Goal: Information Seeking & Learning: Learn about a topic

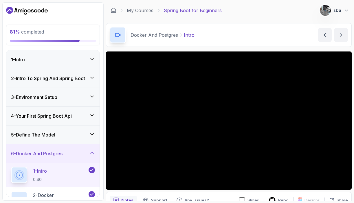
click at [91, 154] on icon at bounding box center [92, 153] width 6 height 6
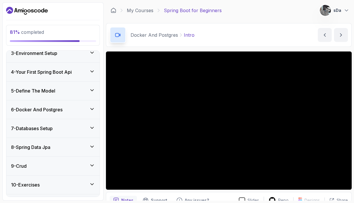
scroll to position [79, 0]
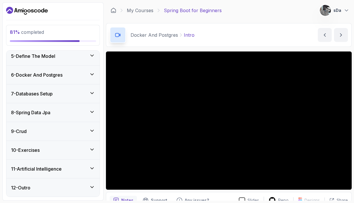
click at [85, 169] on div "11 - Artificial Intelligence" at bounding box center [53, 168] width 84 height 7
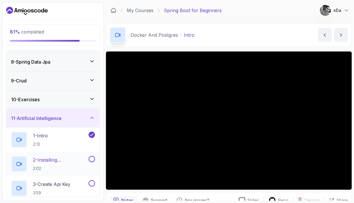
scroll to position [130, 0]
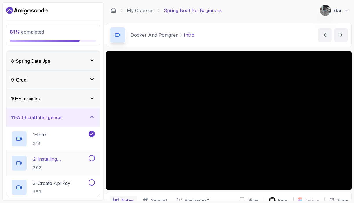
click at [54, 161] on p "2 - Installing Dependencies" at bounding box center [60, 159] width 54 height 7
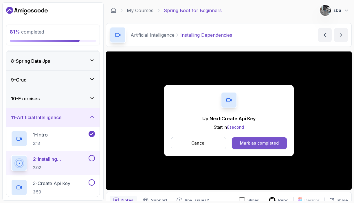
click at [267, 145] on div "Mark as completed" at bounding box center [259, 143] width 39 height 6
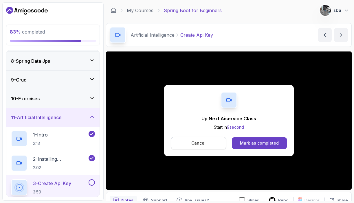
click at [200, 144] on p "Cancel" at bounding box center [198, 143] width 14 height 6
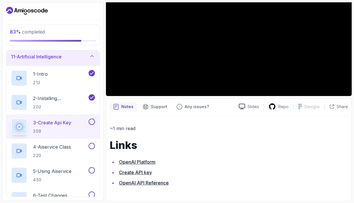
scroll to position [202, 0]
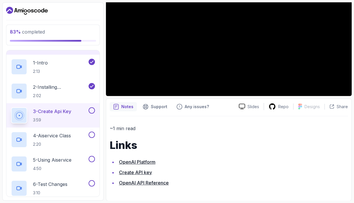
click at [90, 111] on button at bounding box center [92, 110] width 6 height 6
click at [52, 138] on p "4 - Aiservice Class" at bounding box center [52, 135] width 38 height 7
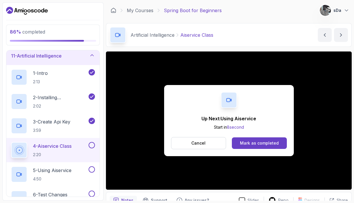
scroll to position [202, 0]
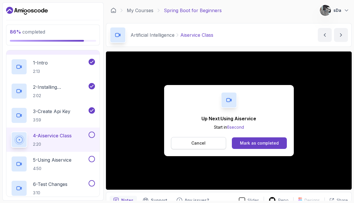
click at [206, 140] on button "Cancel" at bounding box center [198, 143] width 55 height 12
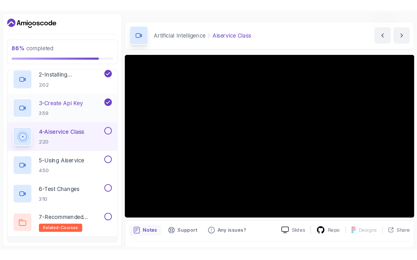
scroll to position [249, 0]
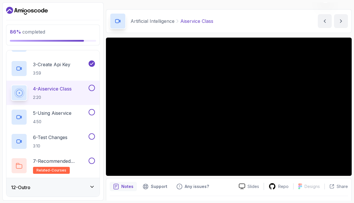
click at [91, 87] on button at bounding box center [92, 88] width 6 height 6
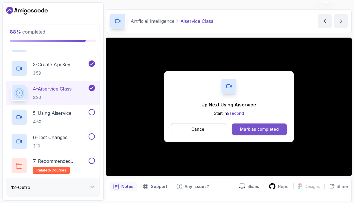
click at [268, 132] on div "Mark as completed" at bounding box center [259, 129] width 39 height 6
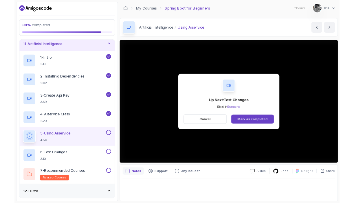
scroll to position [249, 0]
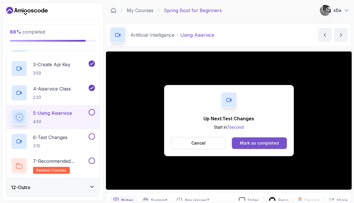
click at [271, 143] on div "Mark as completed" at bounding box center [259, 143] width 39 height 6
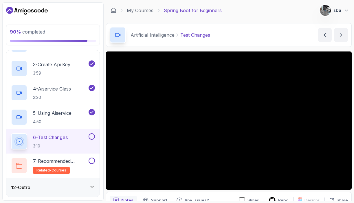
click at [86, 187] on div "12 - Outro" at bounding box center [53, 187] width 84 height 7
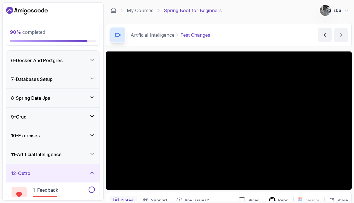
scroll to position [77, 0]
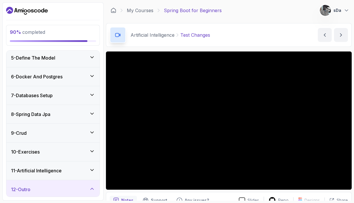
click at [85, 187] on div "12 - Outro" at bounding box center [53, 189] width 84 height 7
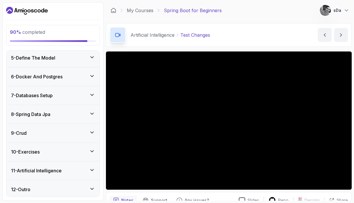
click at [93, 174] on div "11 - Artificial Intelligence" at bounding box center [52, 170] width 93 height 19
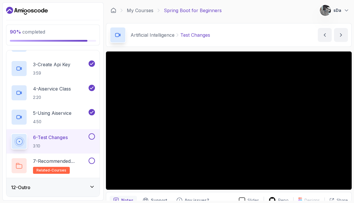
scroll to position [29, 0]
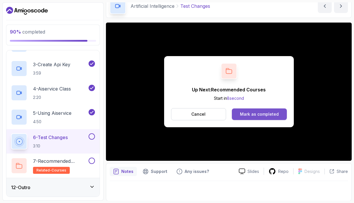
click at [242, 117] on div "Mark as completed" at bounding box center [259, 114] width 39 height 6
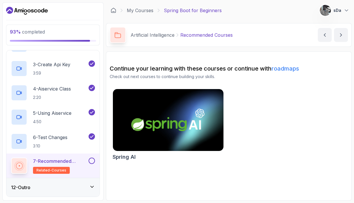
click at [173, 141] on img at bounding box center [168, 120] width 116 height 65
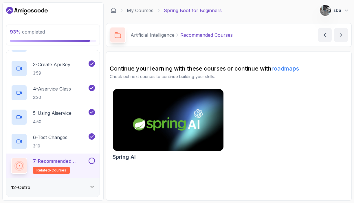
click at [91, 158] on div at bounding box center [91, 161] width 8 height 6
click at [91, 161] on button at bounding box center [92, 161] width 6 height 6
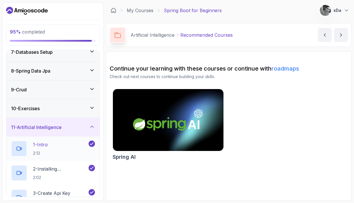
scroll to position [119, 0]
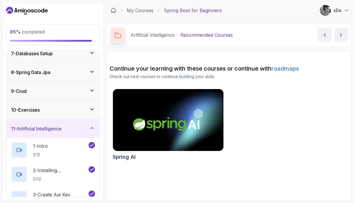
click at [93, 122] on div "11 - Artificial Intelligence" at bounding box center [52, 128] width 93 height 19
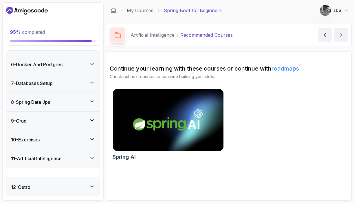
scroll to position [79, 0]
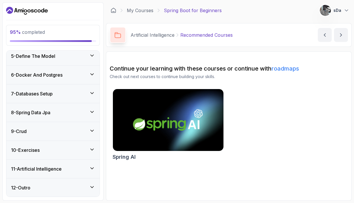
click at [84, 169] on div "11 - Artificial Intelligence" at bounding box center [53, 168] width 84 height 7
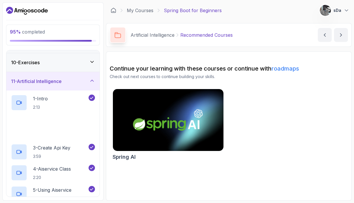
scroll to position [249, 0]
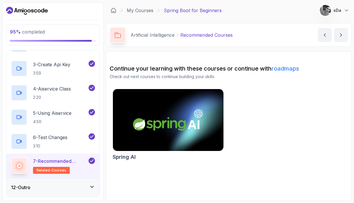
click at [75, 185] on div "12 - Outro" at bounding box center [53, 187] width 84 height 7
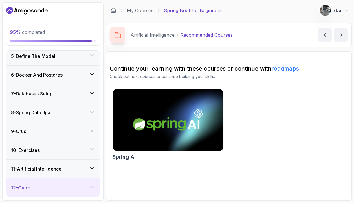
scroll to position [128, 0]
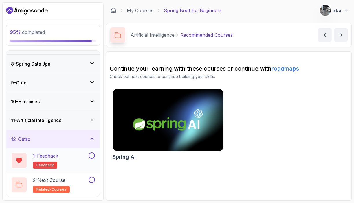
click at [90, 158] on div at bounding box center [91, 155] width 8 height 6
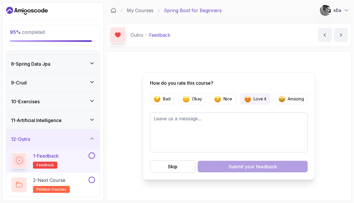
click at [255, 98] on p "Love it" at bounding box center [259, 99] width 13 height 6
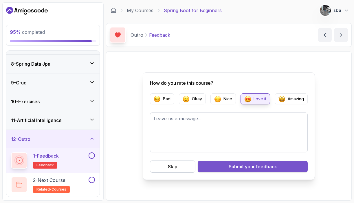
click at [235, 164] on div "Submit your feedback" at bounding box center [253, 166] width 48 height 7
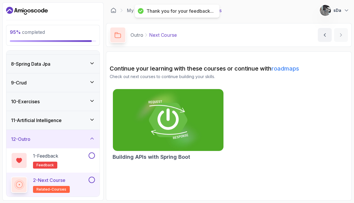
click at [190, 138] on img at bounding box center [168, 120] width 116 height 65
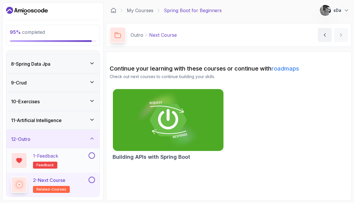
click at [93, 155] on button at bounding box center [92, 155] width 6 height 6
click at [91, 178] on button at bounding box center [92, 180] width 6 height 6
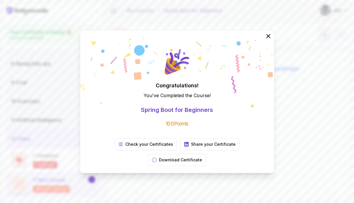
scroll to position [126, 0]
click at [139, 147] on p "Check your Certificates" at bounding box center [149, 144] width 48 height 6
click at [269, 38] on icon at bounding box center [268, 36] width 4 height 4
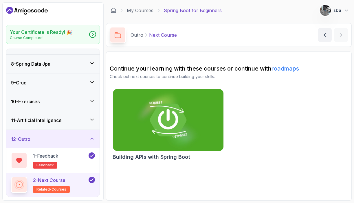
click at [340, 10] on p "sDa" at bounding box center [337, 11] width 8 height 6
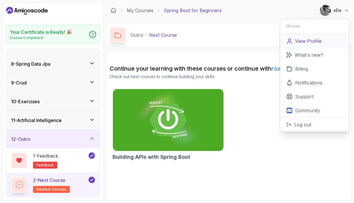
click at [322, 38] on link "View Profile" at bounding box center [314, 41] width 69 height 14
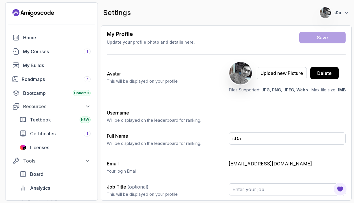
scroll to position [31, 0]
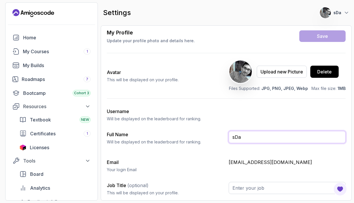
click at [247, 139] on input "sDa" at bounding box center [287, 137] width 117 height 12
type input "[PERSON_NAME]"
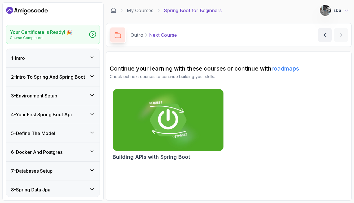
click at [346, 10] on icon at bounding box center [346, 11] width 6 height 6
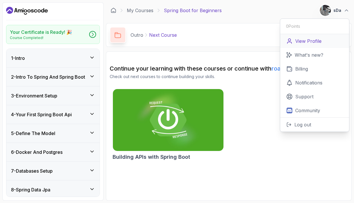
click at [324, 40] on link "View Profile" at bounding box center [314, 41] width 69 height 14
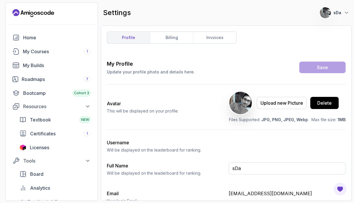
scroll to position [31, 0]
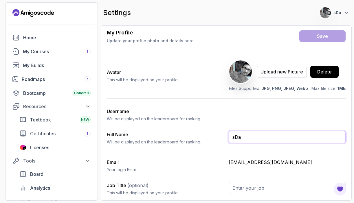
click at [259, 139] on input "sDa" at bounding box center [287, 137] width 117 height 12
type input "[PERSON_NAME]"
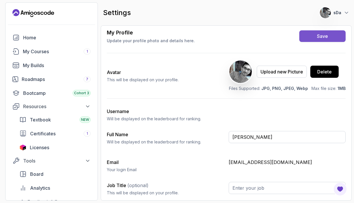
click at [324, 36] on div "Save" at bounding box center [322, 36] width 11 height 7
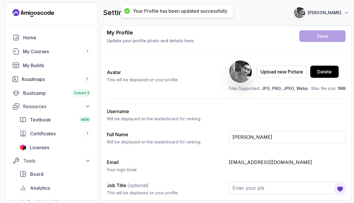
scroll to position [0, 0]
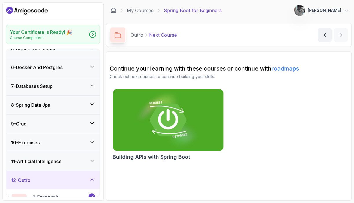
scroll to position [126, 0]
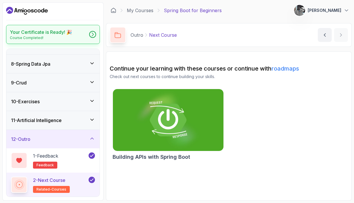
click at [55, 36] on p "Course Completed!" at bounding box center [41, 38] width 62 height 5
click at [93, 32] on icon at bounding box center [93, 35] width 6 height 6
click at [67, 141] on div "12 - Outro" at bounding box center [53, 139] width 84 height 7
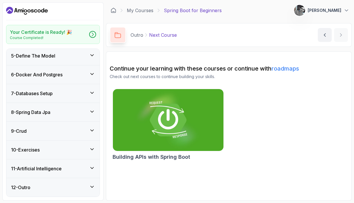
scroll to position [77, 0]
click at [47, 187] on div "12 - Outro" at bounding box center [53, 187] width 84 height 7
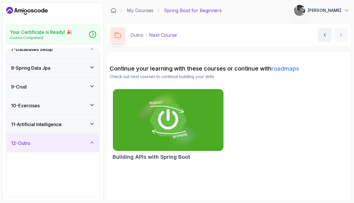
scroll to position [126, 0]
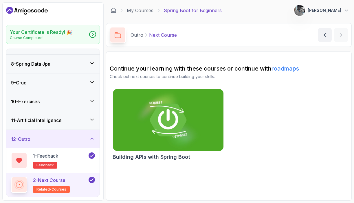
click at [51, 178] on p "2 - Next Course" at bounding box center [49, 180] width 32 height 7
click at [320, 9] on p "[PERSON_NAME]" at bounding box center [324, 11] width 34 height 6
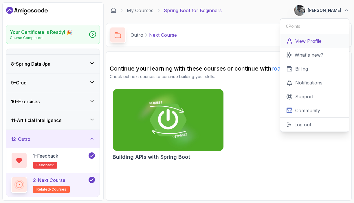
click at [315, 41] on p "View Profile" at bounding box center [308, 41] width 26 height 7
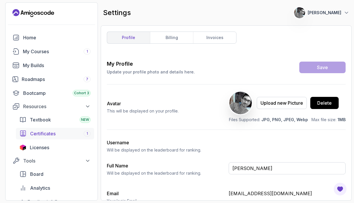
click at [37, 135] on span "Certificates" at bounding box center [42, 133] width 25 height 7
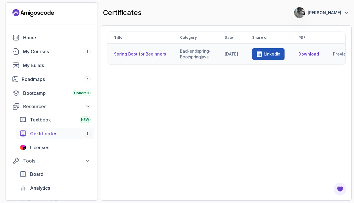
scroll to position [0, 17]
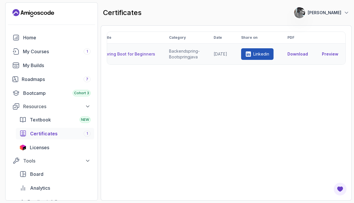
click at [334, 54] on link "Preview" at bounding box center [330, 54] width 16 height 6
click at [257, 51] on link "Linkedin" at bounding box center [257, 54] width 32 height 12
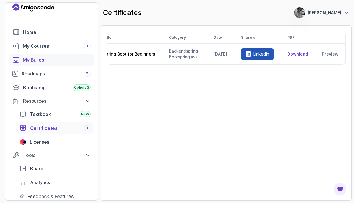
scroll to position [7, 0]
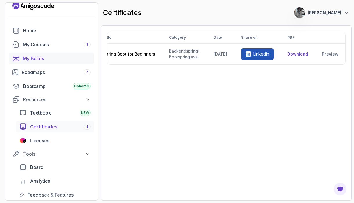
click at [69, 60] on div "My Builds" at bounding box center [57, 58] width 68 height 7
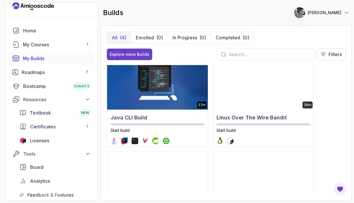
scroll to position [73, 0]
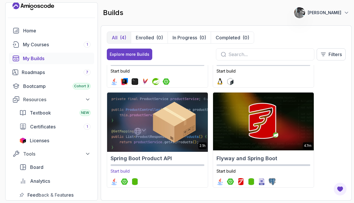
click at [158, 143] on img at bounding box center [157, 121] width 106 height 61
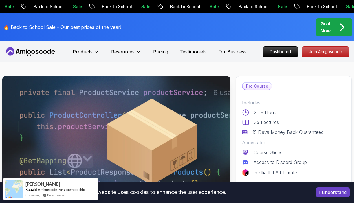
click at [273, 48] on p "Dashboard" at bounding box center [280, 52] width 33 height 10
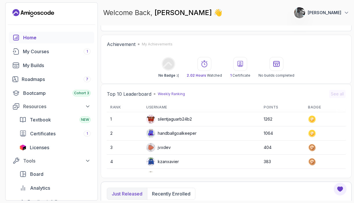
click at [172, 65] on icon at bounding box center [168, 63] width 11 height 11
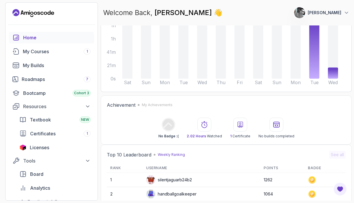
scroll to position [81, 0]
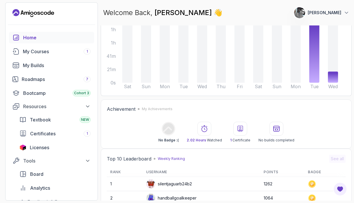
click at [240, 127] on icon at bounding box center [240, 128] width 7 height 7
click at [274, 130] on icon at bounding box center [276, 128] width 6 height 5
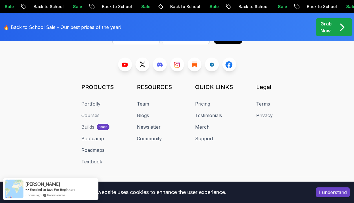
scroll to position [407, 0]
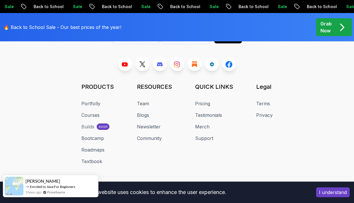
click at [14, 187] on img at bounding box center [14, 186] width 19 height 19
click at [51, 191] on link "ProveSource" at bounding box center [56, 192] width 18 height 5
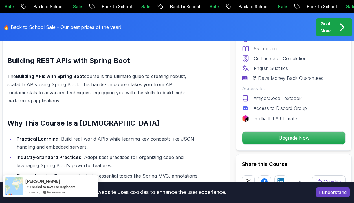
scroll to position [2616, 0]
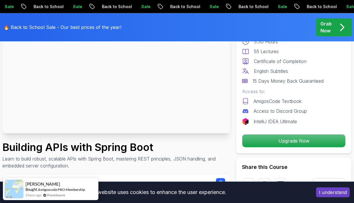
scroll to position [0, 0]
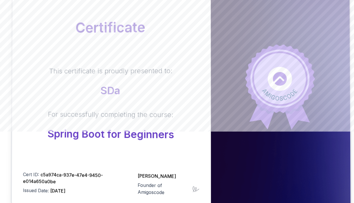
scroll to position [81, 0]
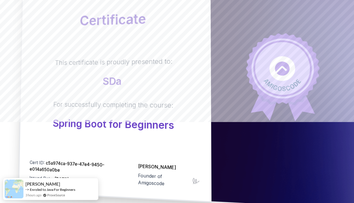
click at [112, 83] on p "sDa" at bounding box center [114, 81] width 118 height 12
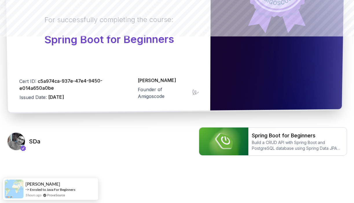
scroll to position [170, 0]
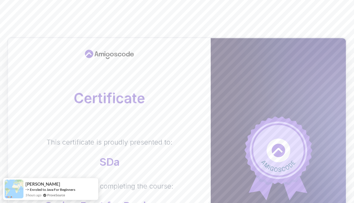
scroll to position [170, 0]
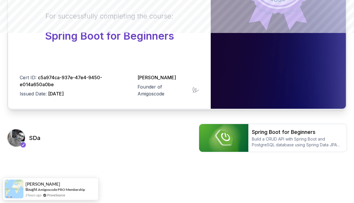
click at [33, 139] on h3 "sDa" at bounding box center [35, 138] width 12 height 8
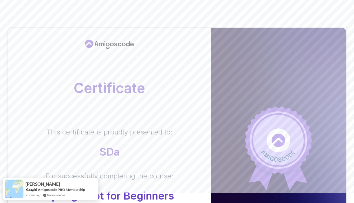
scroll to position [10, 0]
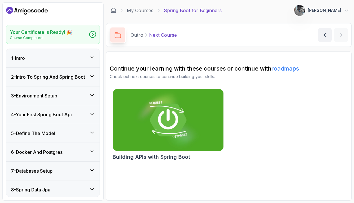
click at [249, 62] on section "Continue your learning with these courses or continue with roadmaps Check out n…" at bounding box center [229, 125] width 246 height 149
click at [69, 152] on div "6 - Docker And Postgres" at bounding box center [53, 152] width 84 height 7
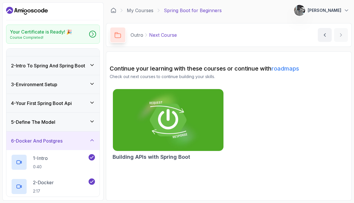
click at [69, 141] on div "6 - Docker And Postgres" at bounding box center [53, 140] width 84 height 7
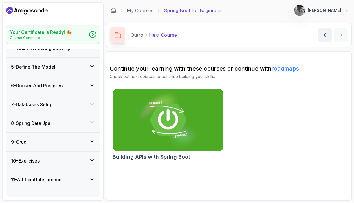
scroll to position [77, 0]
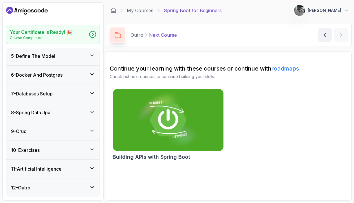
click at [66, 166] on div "11 - Artificial Intelligence" at bounding box center [53, 168] width 84 height 7
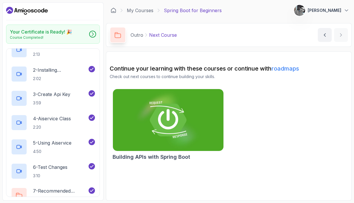
scroll to position [211, 0]
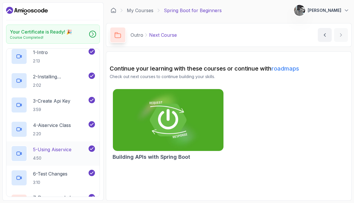
click at [71, 153] on h2 "5 - Using Aiservice 4:50" at bounding box center [52, 153] width 38 height 15
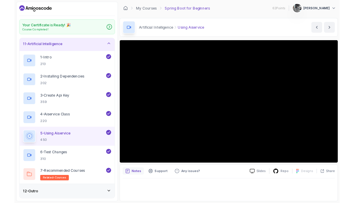
scroll to position [247, 0]
